Goal: Communication & Community: Share content

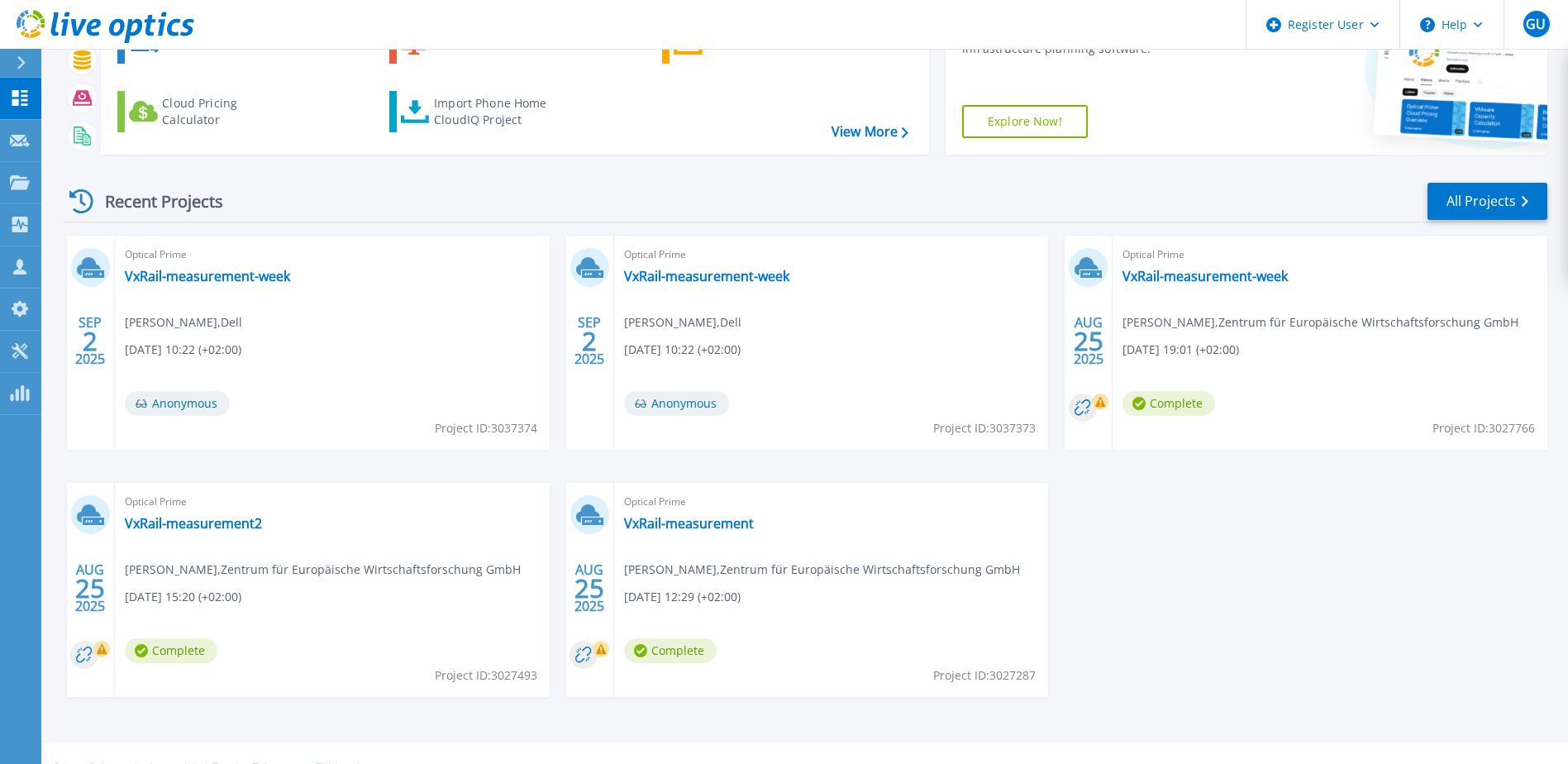
scroll to position [152, 0]
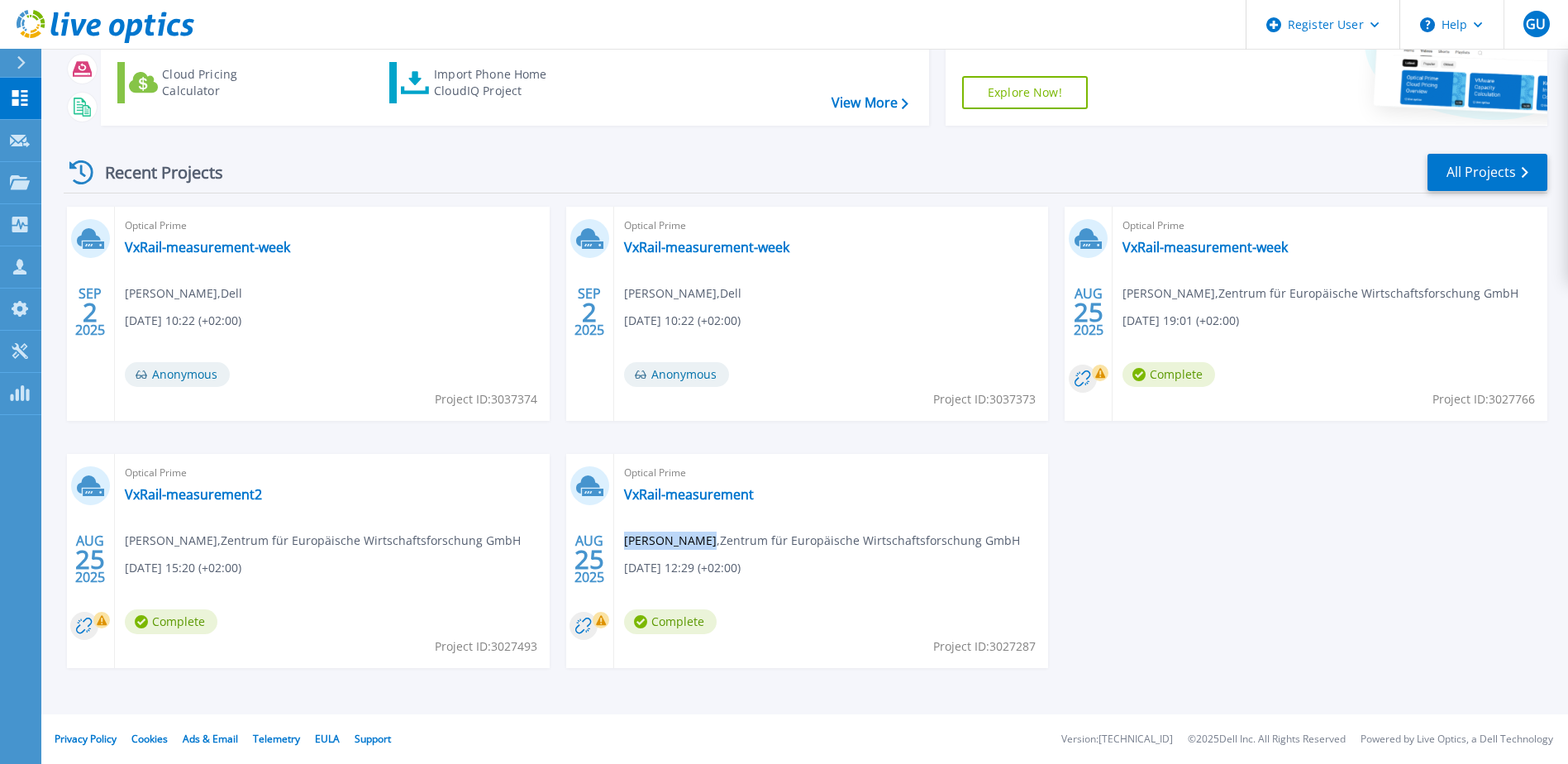
drag, startPoint x: 625, startPoint y: 540, endPoint x: 708, endPoint y: 541, distance: 83.0
click at [708, 541] on span "Jens Bohrmann , Zentrum für Europäische Wirtschaftsforschung GmbH" at bounding box center [822, 540] width 396 height 18
drag, startPoint x: 708, startPoint y: 541, endPoint x: 813, endPoint y: 539, distance: 105.0
click at [813, 539] on span "Jens Bohrmann , Zentrum für Europäische Wirtschaftsforschung GmbH" at bounding box center [822, 540] width 396 height 18
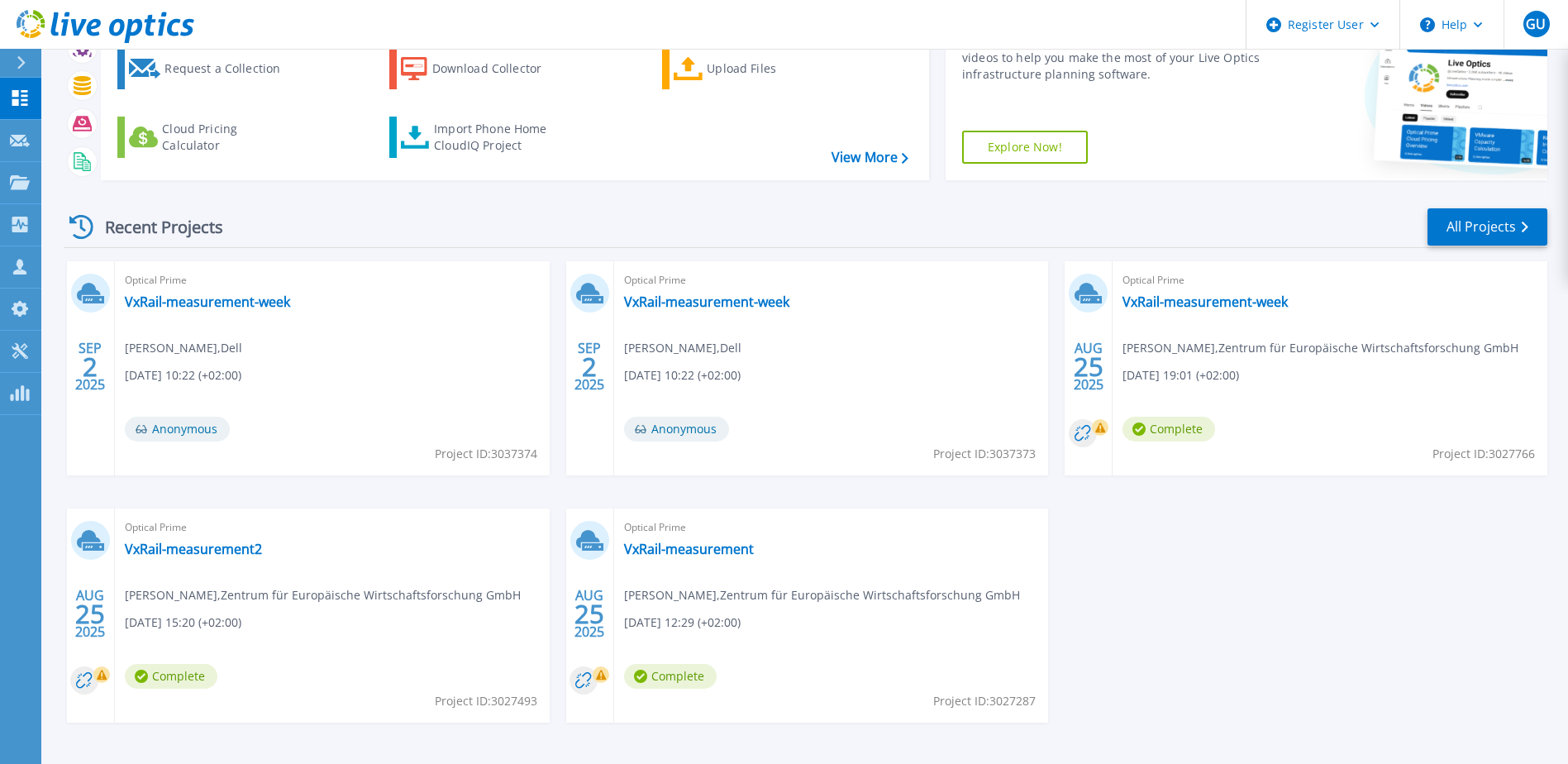
scroll to position [70, 0]
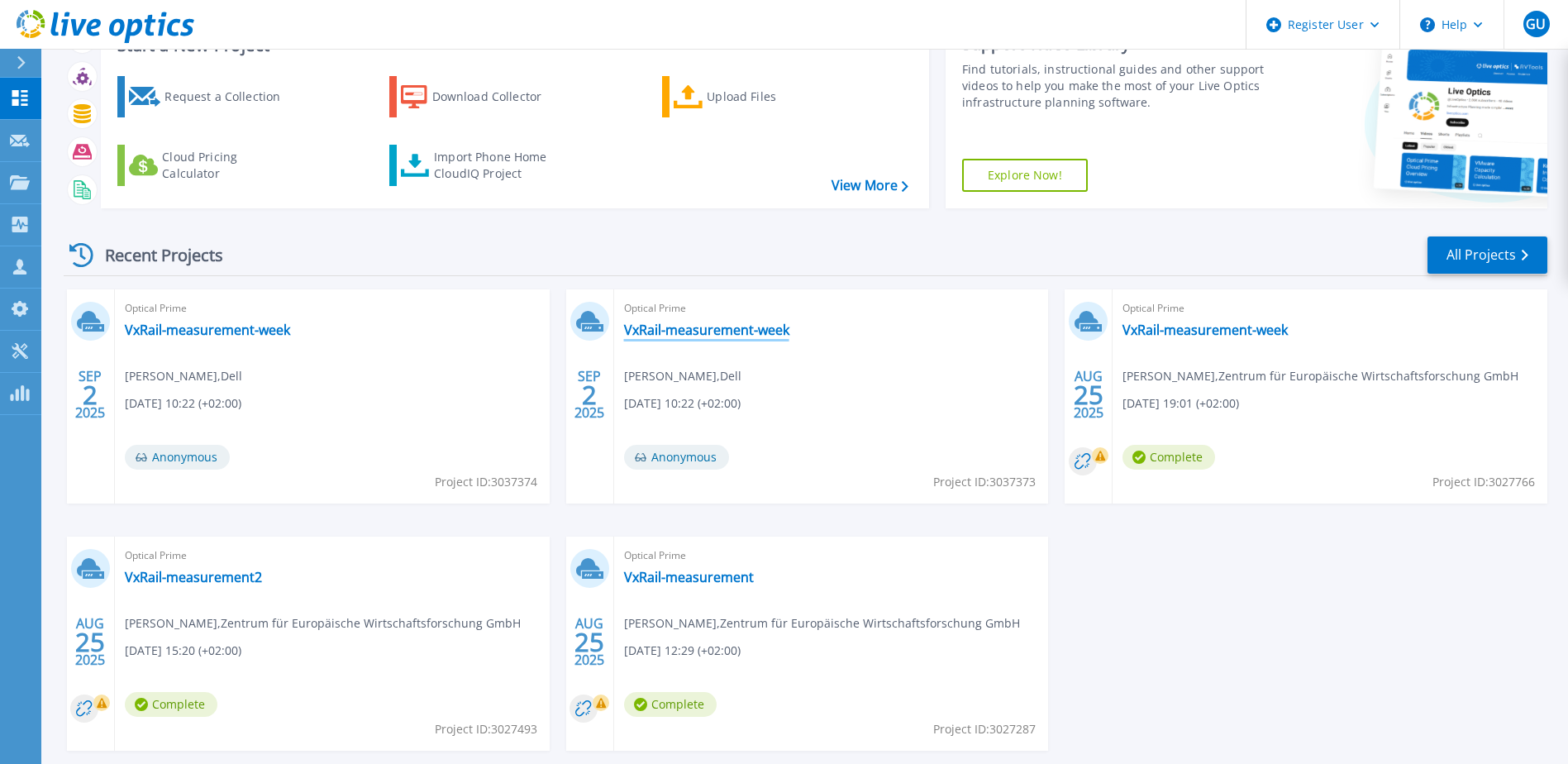
click at [714, 330] on link "VxRail-measurement-week" at bounding box center [706, 329] width 165 height 16
click at [672, 455] on span "Anonymous" at bounding box center [676, 457] width 105 height 25
drag, startPoint x: 631, startPoint y: 454, endPoint x: 723, endPoint y: 457, distance: 92.0
click at [723, 457] on span "Anonymous" at bounding box center [676, 457] width 105 height 25
click at [749, 466] on div "Optical Prime VxRail-measurement-week Giuseppe Ufer , Dell 09/02/2025, 10:22 (+…" at bounding box center [832, 397] width 435 height 214
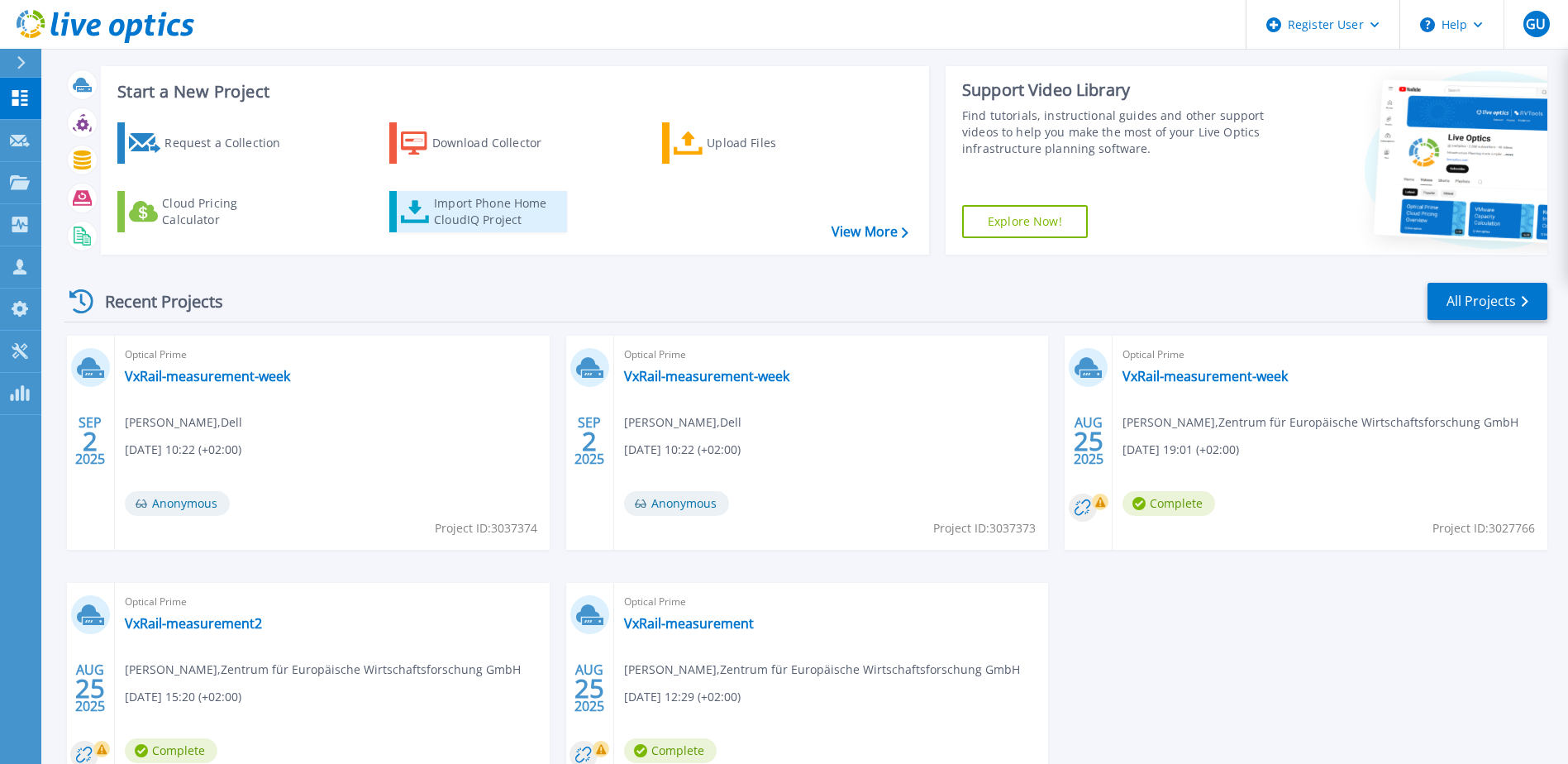
scroll to position [0, 0]
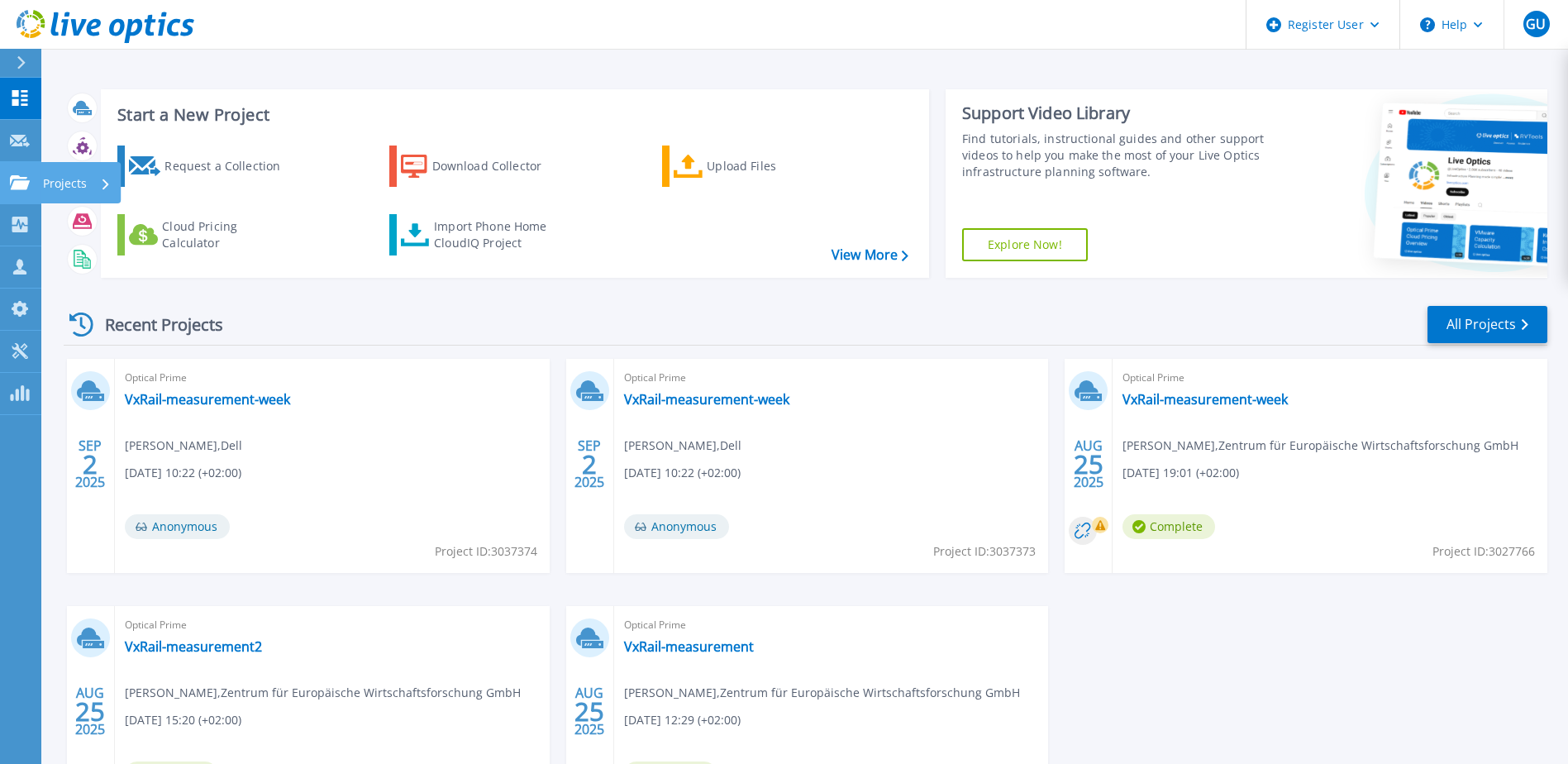
click at [23, 187] on icon at bounding box center [19, 182] width 20 height 14
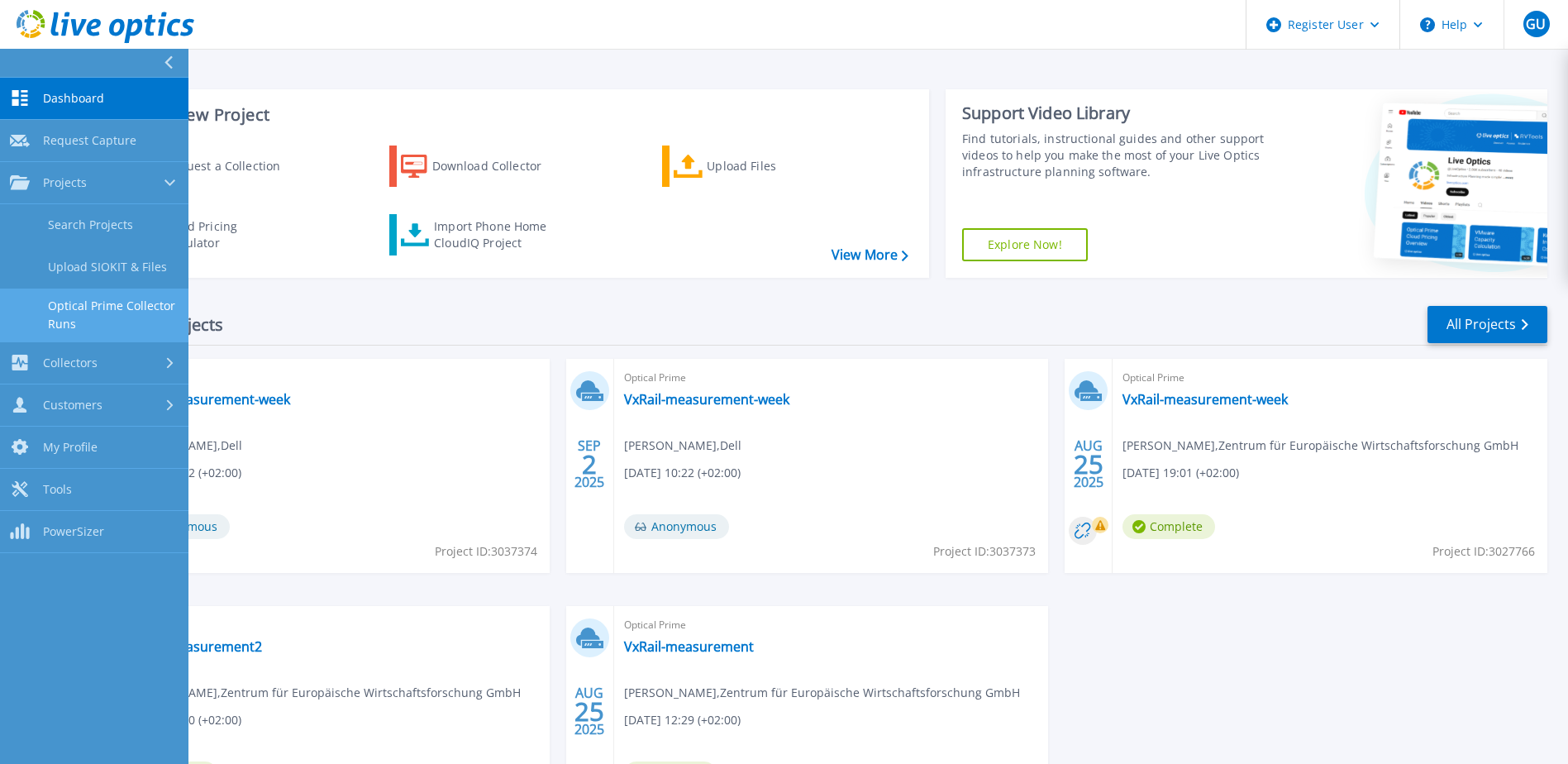
click at [104, 312] on link "Optical Prime Collector Runs" at bounding box center [94, 315] width 188 height 53
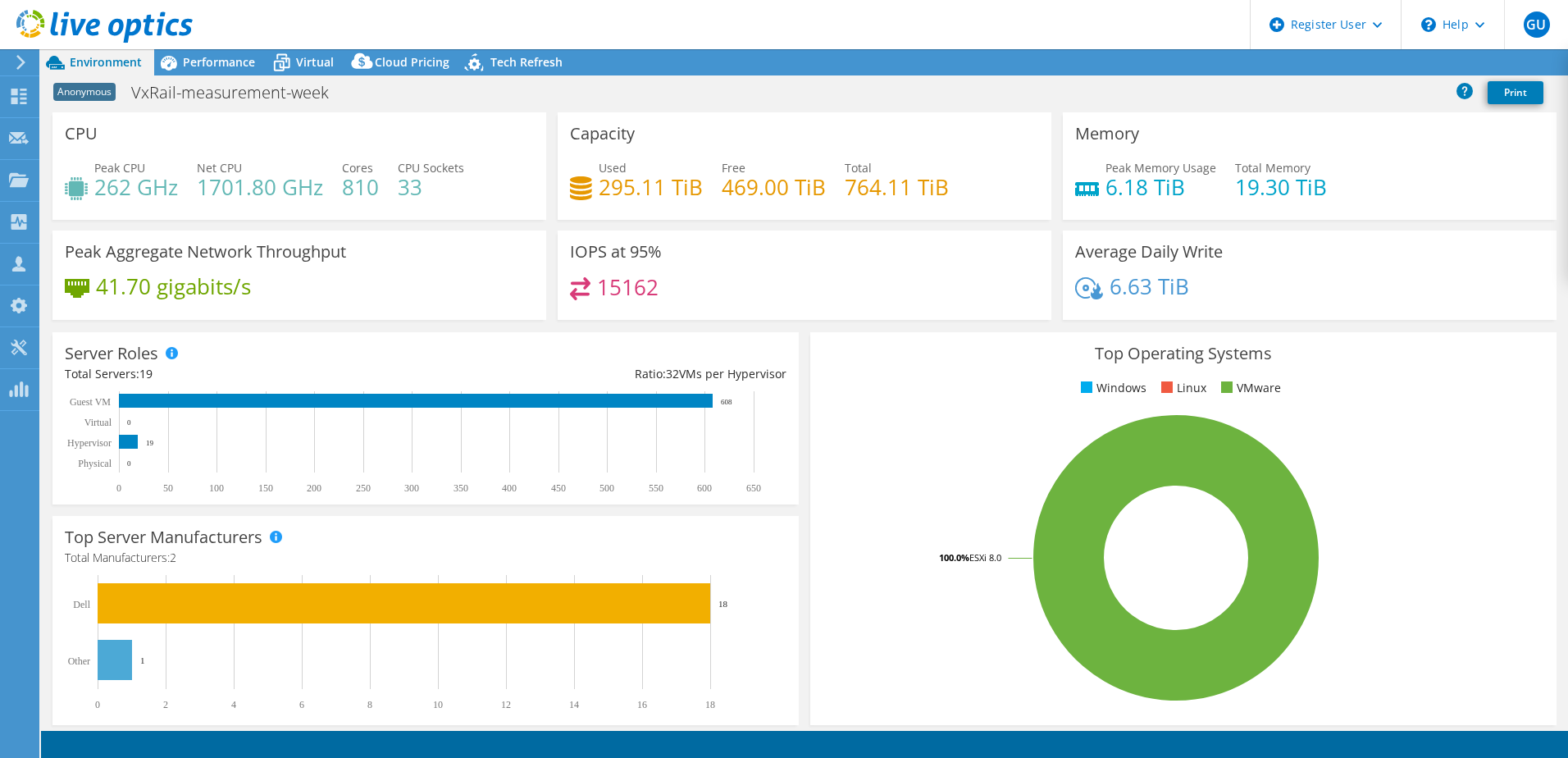
select select "USD"
click at [1278, 65] on link "Reports" at bounding box center [1291, 62] width 79 height 26
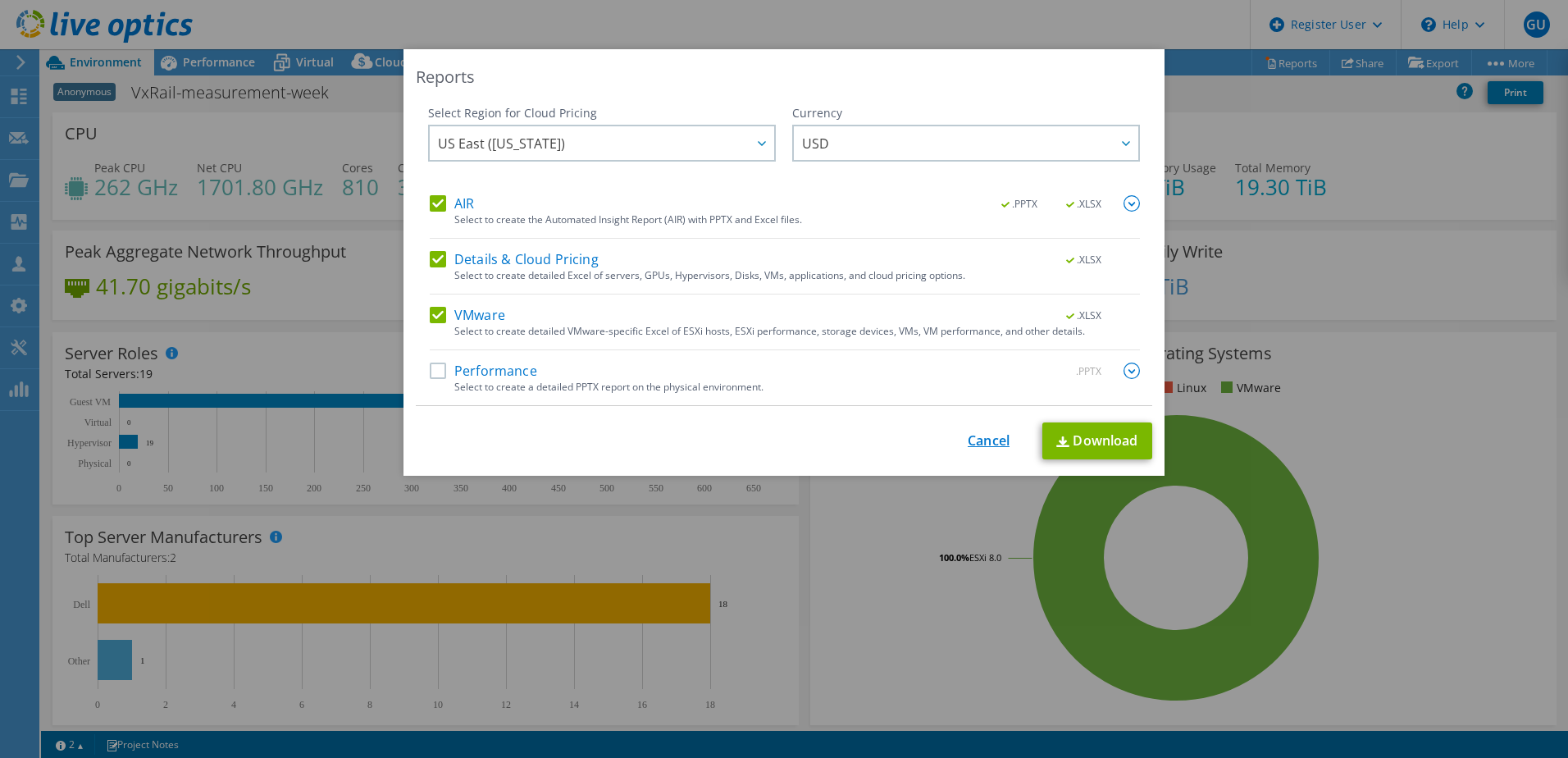
click at [976, 440] on link "Cancel" at bounding box center [989, 441] width 42 height 15
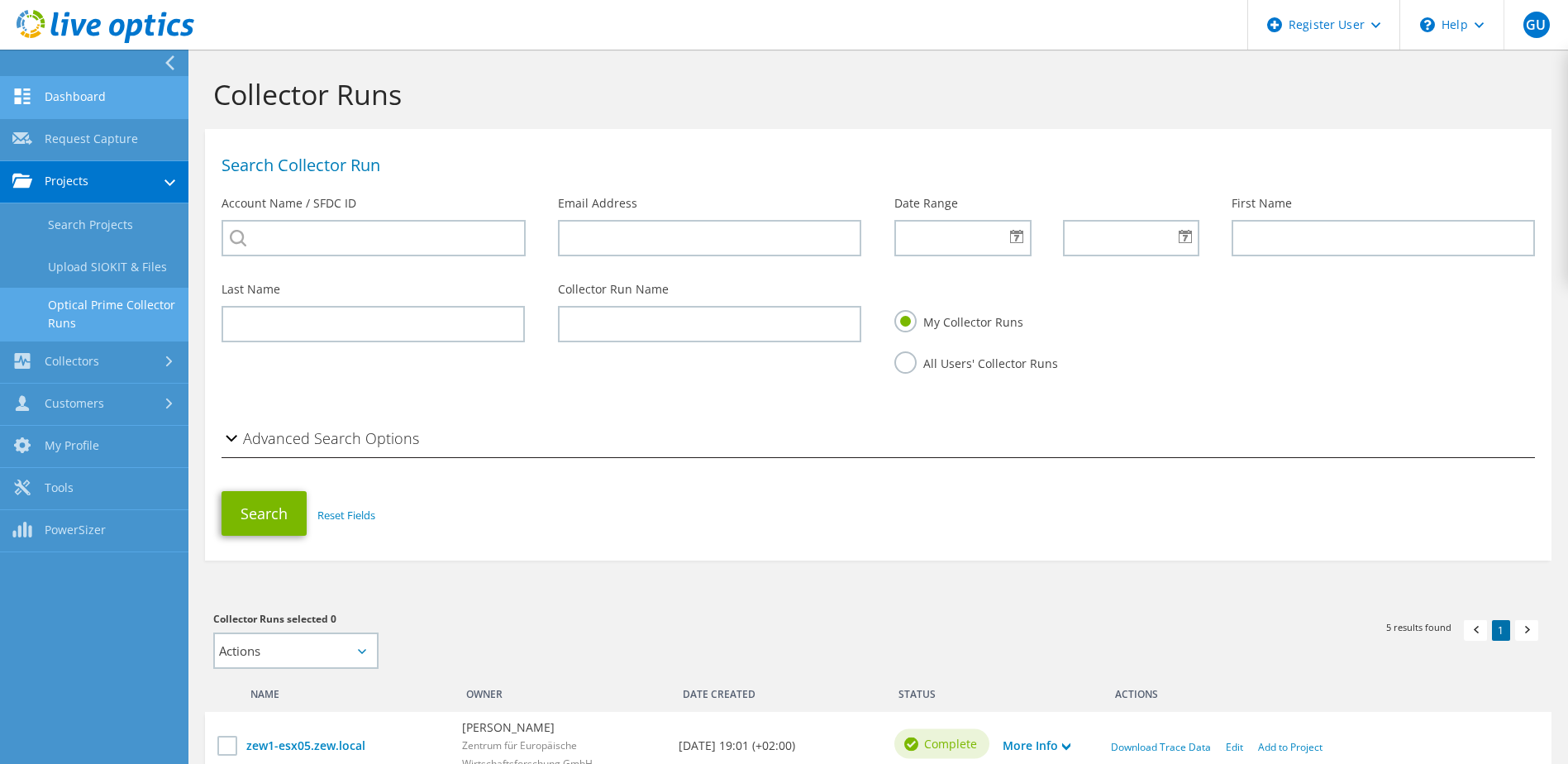
click at [82, 89] on link "Dashboard" at bounding box center [94, 99] width 188 height 42
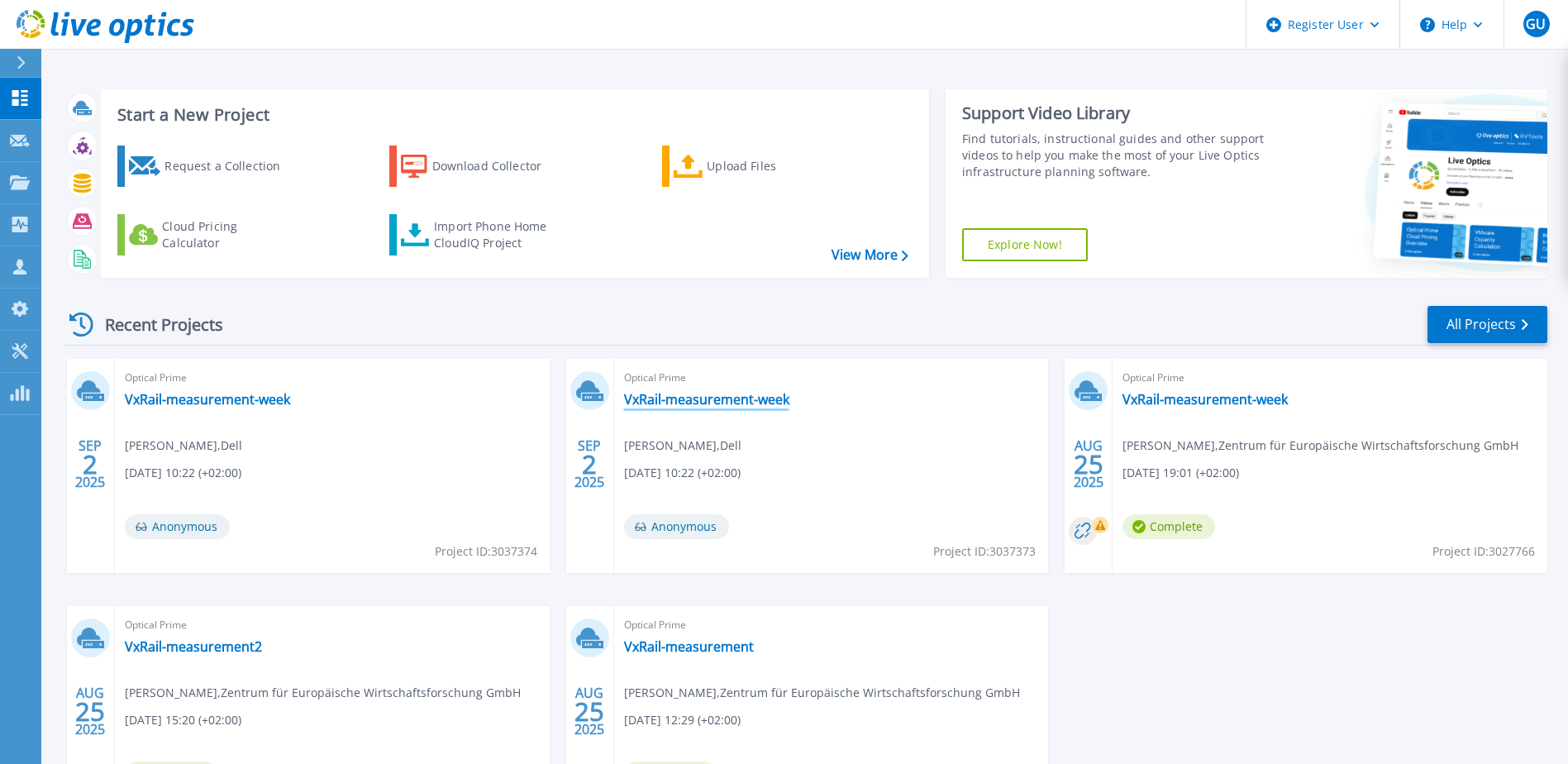
click at [697, 393] on link "VxRail-measurement-week" at bounding box center [706, 399] width 165 height 16
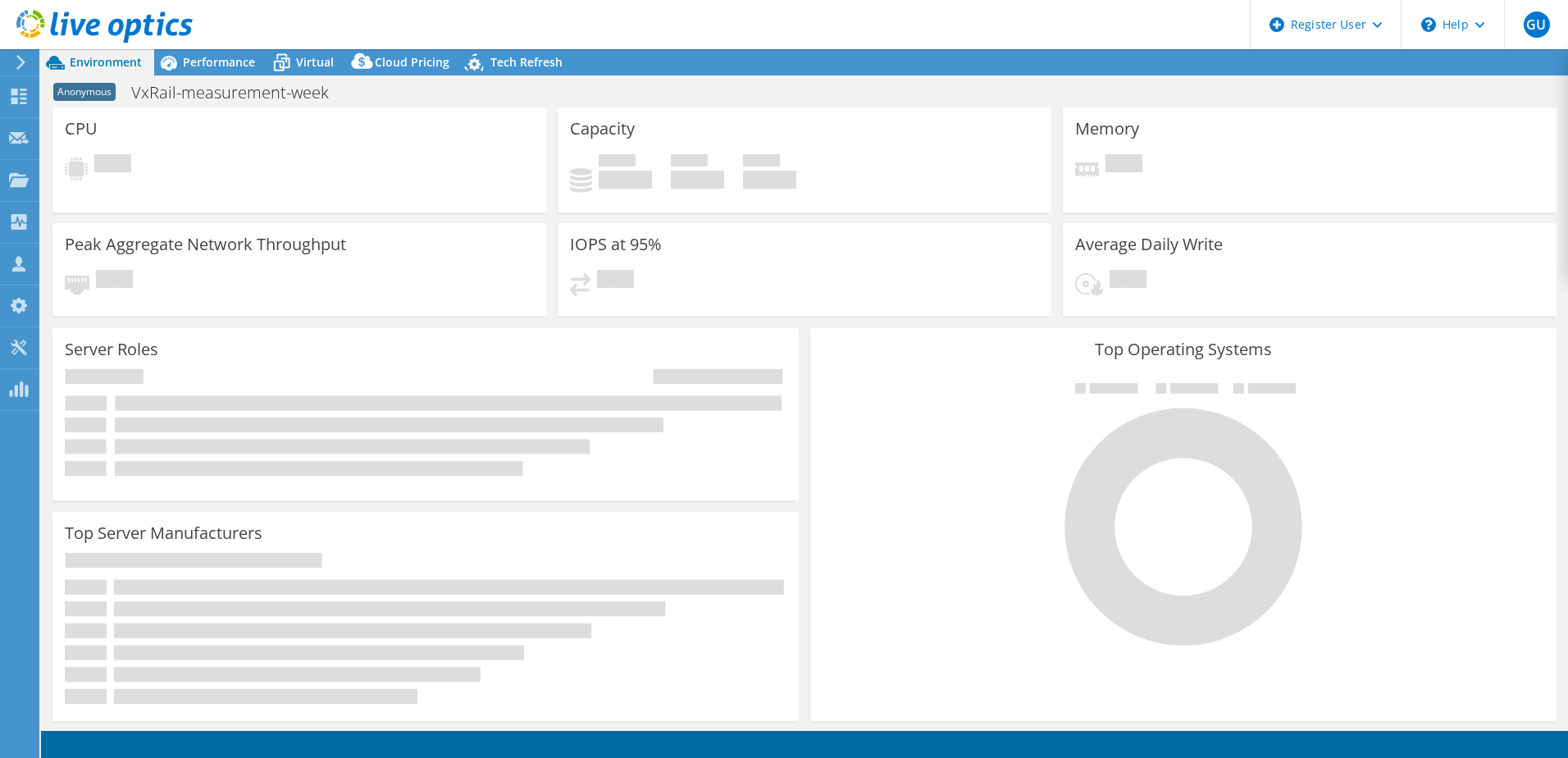
select select "USD"
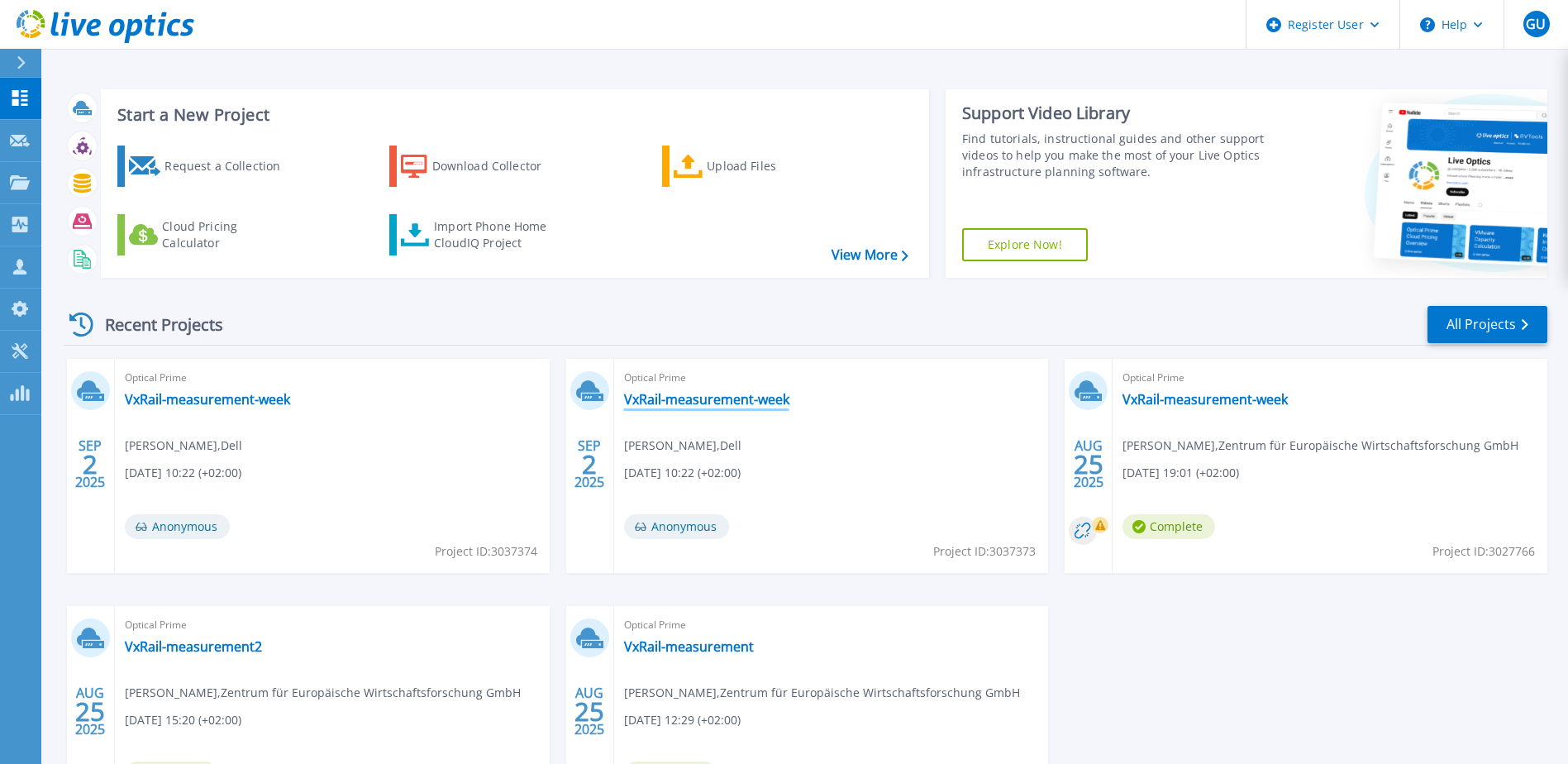
click at [706, 405] on link "VxRail-measurement-week" at bounding box center [706, 399] width 165 height 16
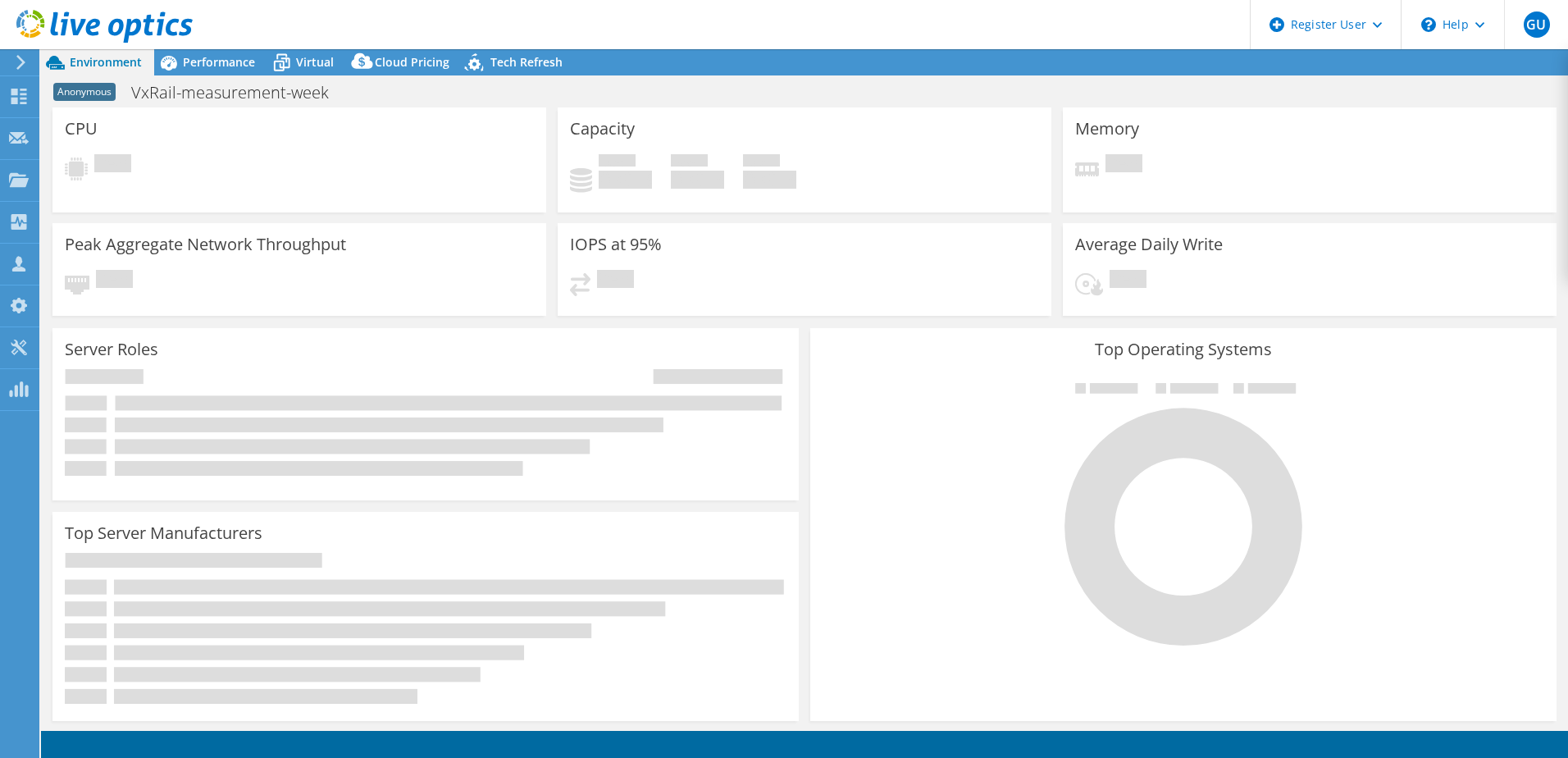
select select "USD"
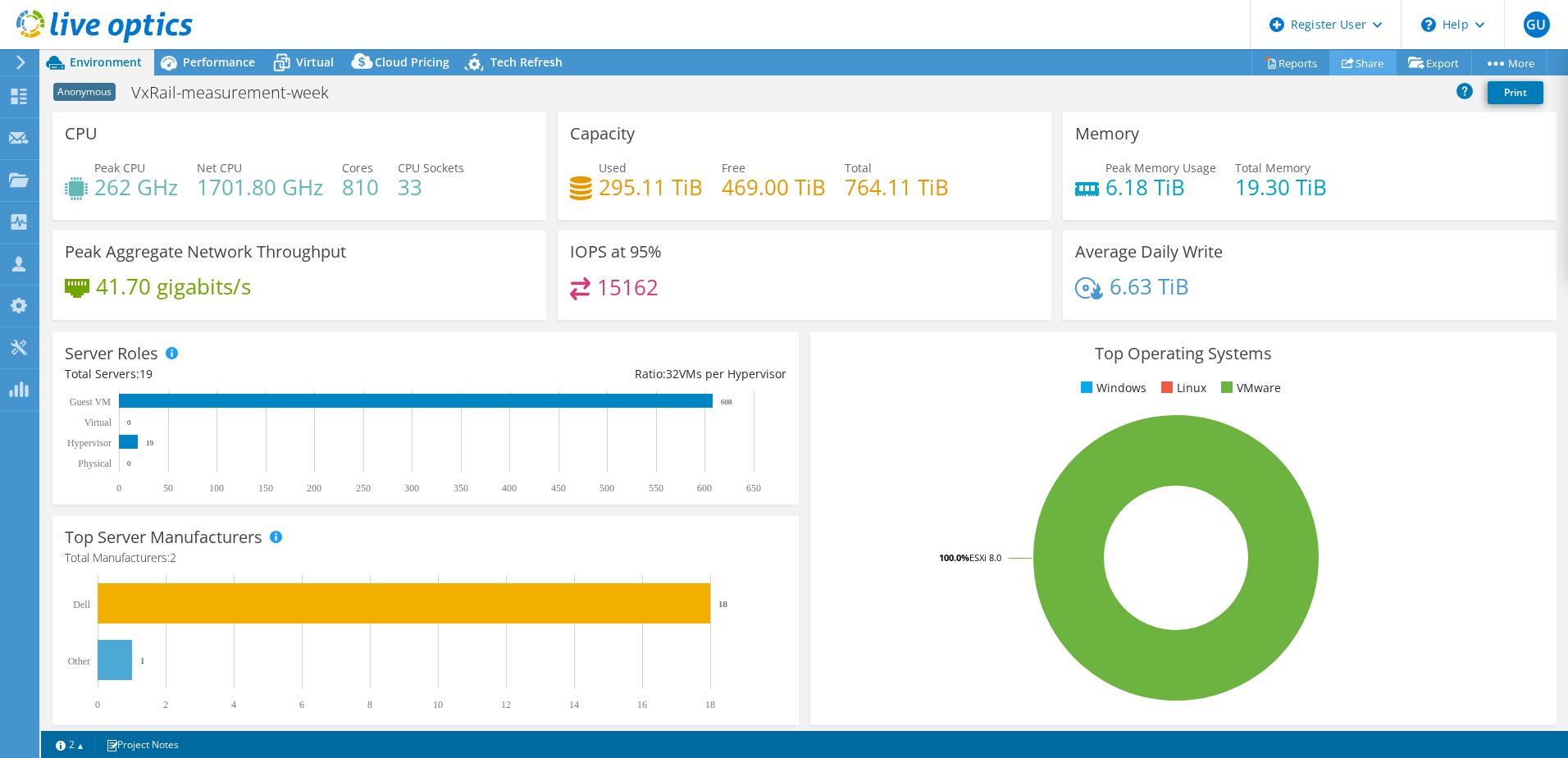
click at [1368, 60] on link "Share" at bounding box center [1363, 62] width 67 height 26
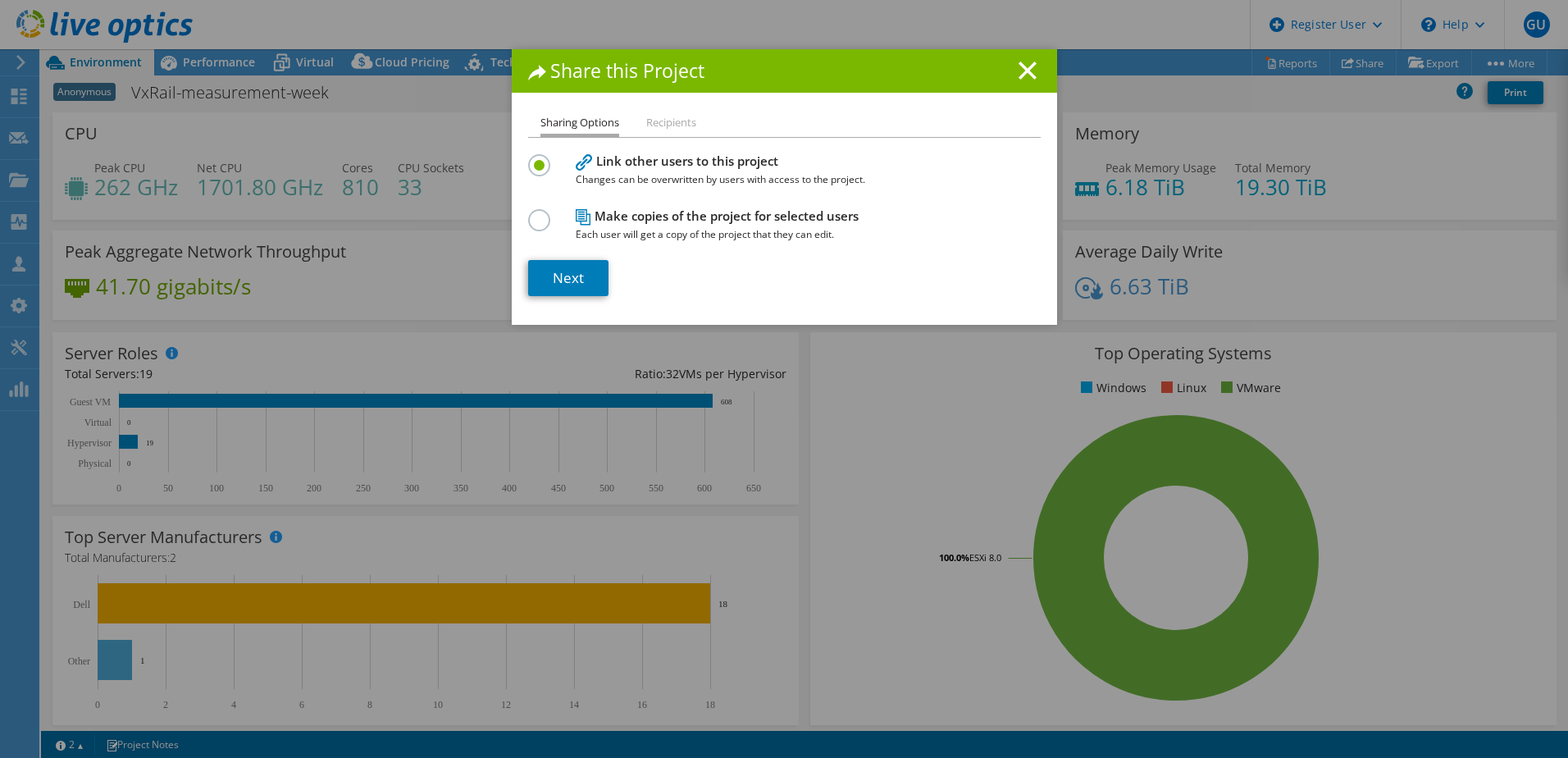
click at [665, 124] on li "Recipients" at bounding box center [671, 123] width 50 height 20
click at [561, 280] on link "Next" at bounding box center [568, 278] width 81 height 36
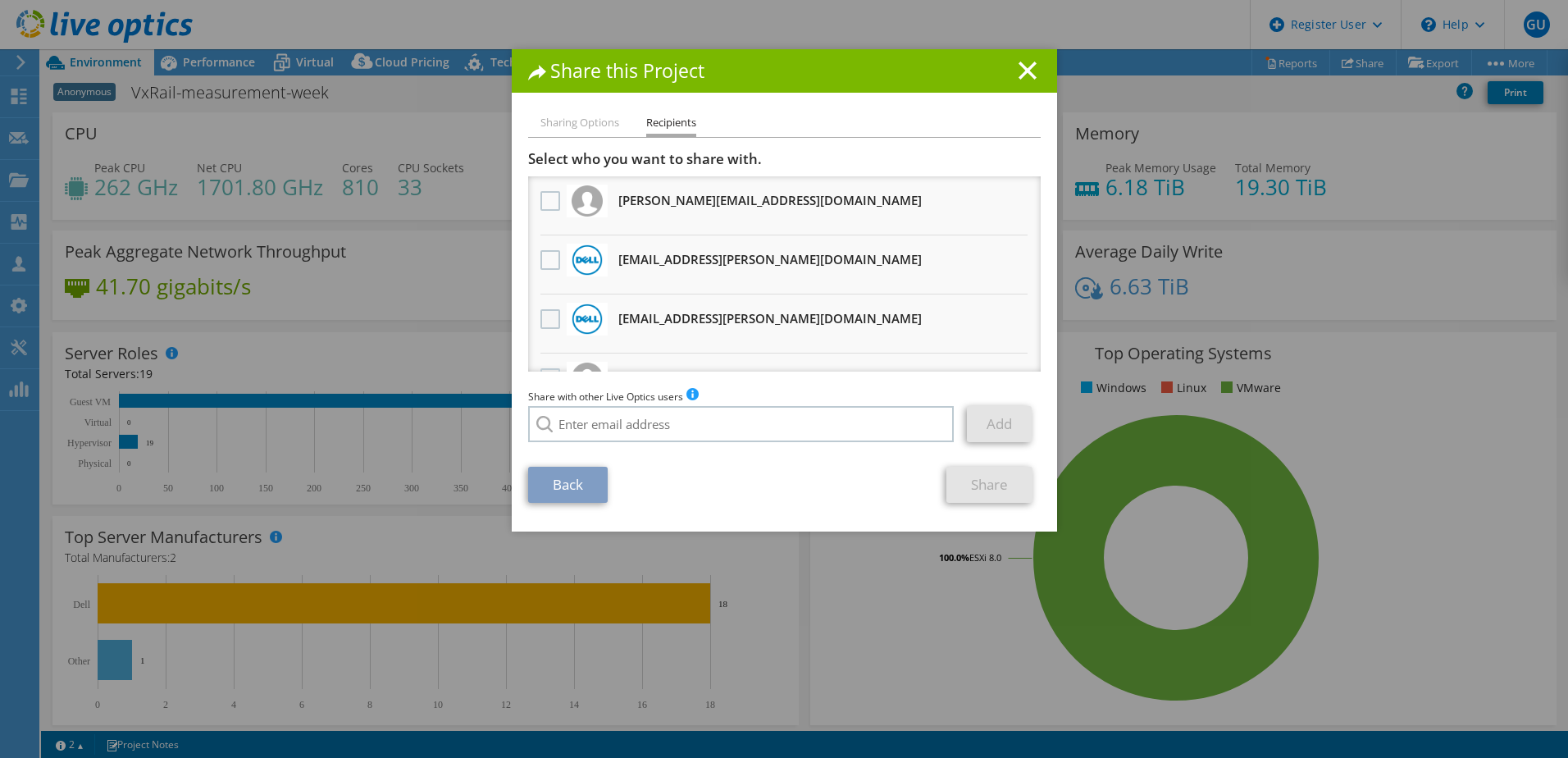
click at [554, 321] on label at bounding box center [552, 319] width 24 height 20
click at [0, 0] on input "checkbox" at bounding box center [0, 0] width 0 height 0
click at [546, 259] on label at bounding box center [552, 260] width 24 height 20
click at [0, 0] on input "checkbox" at bounding box center [0, 0] width 0 height 0
click at [975, 476] on link "Share" at bounding box center [990, 485] width 86 height 36
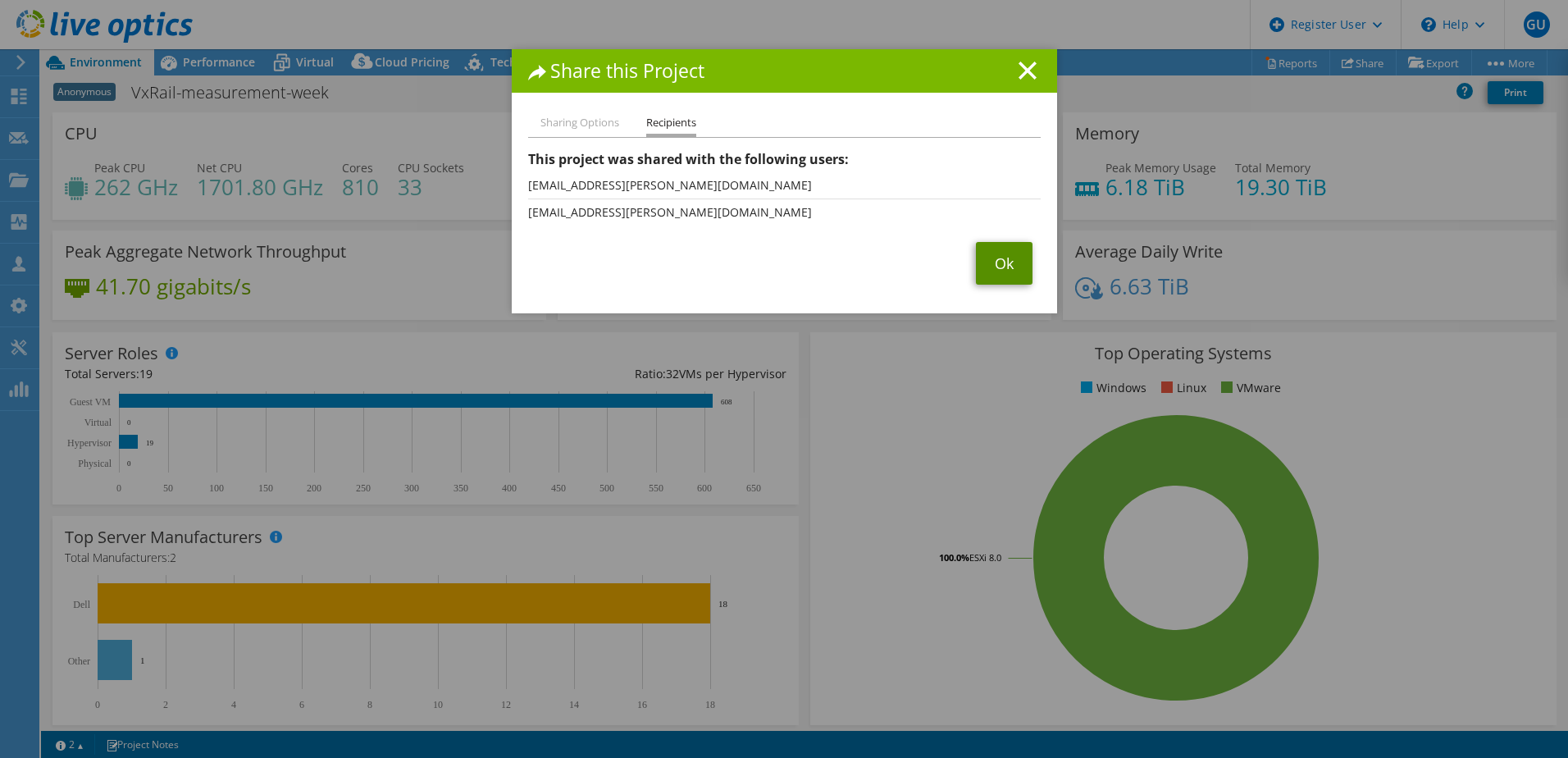
click at [1001, 249] on link "Ok" at bounding box center [1003, 263] width 57 height 43
